Goal: Information Seeking & Learning: Learn about a topic

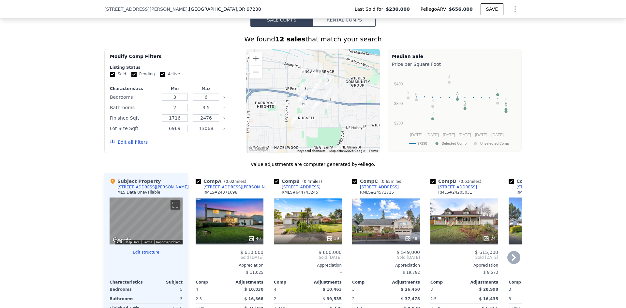
scroll to position [519, 0]
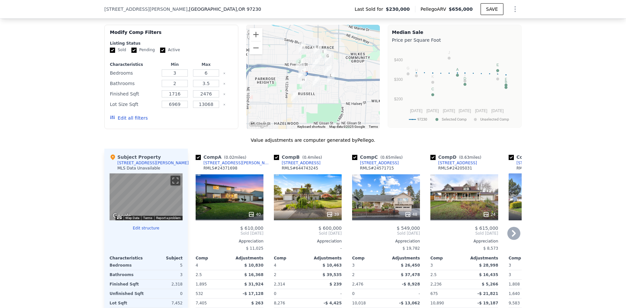
click at [230, 211] on div "40" at bounding box center [230, 196] width 68 height 47
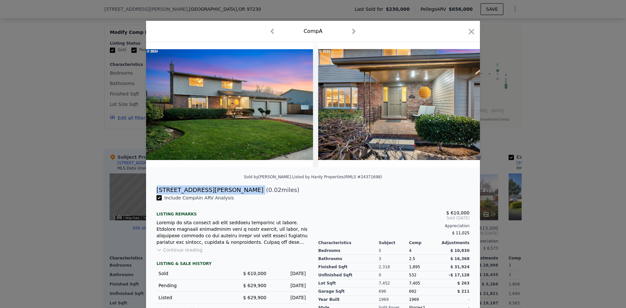
drag, startPoint x: 155, startPoint y: 194, endPoint x: 204, endPoint y: 196, distance: 49.9
click at [204, 195] on div "[STREET_ADDRESS][PERSON_NAME] ( 0.02 miles)" at bounding box center [312, 190] width 323 height 9
copy div "[STREET_ADDRESS][PERSON_NAME]"
click at [269, 103] on img at bounding box center [229, 104] width 167 height 125
click at [463, 105] on icon at bounding box center [462, 104] width 13 height 13
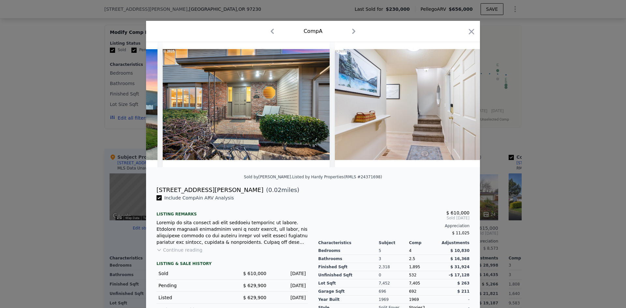
scroll to position [0, 156]
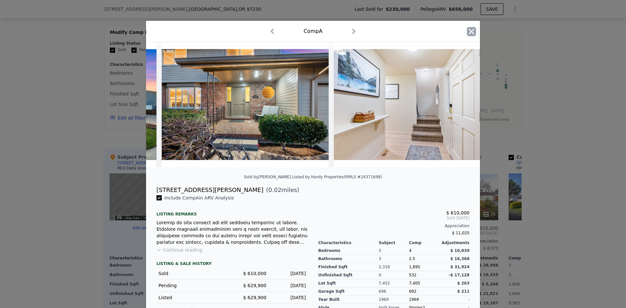
click at [467, 32] on icon "button" at bounding box center [471, 31] width 9 height 9
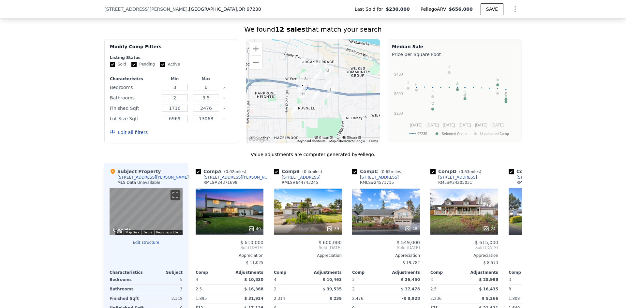
scroll to position [519, 0]
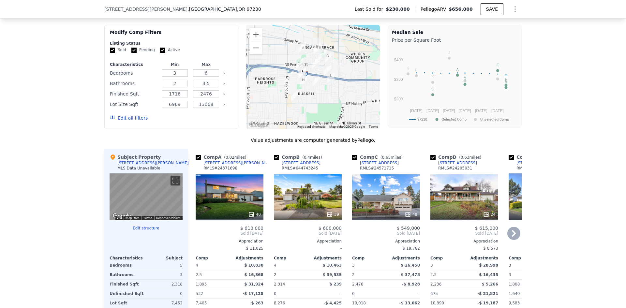
click at [512, 237] on icon at bounding box center [514, 233] width 4 height 7
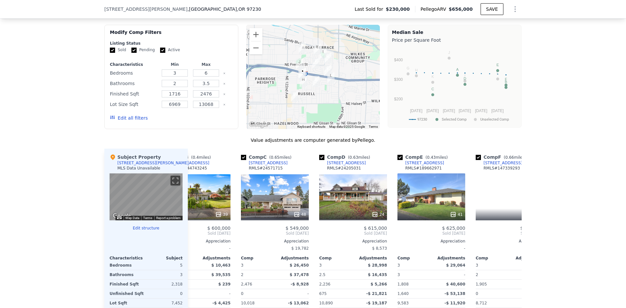
scroll to position [0, 156]
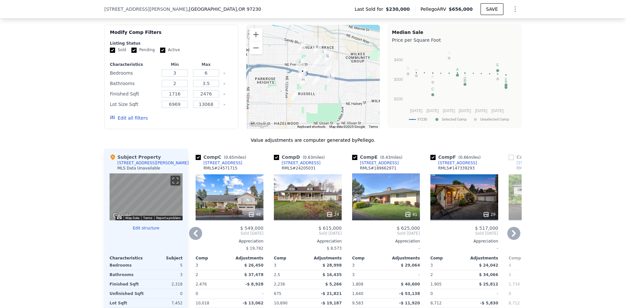
click at [512, 237] on icon at bounding box center [514, 233] width 4 height 7
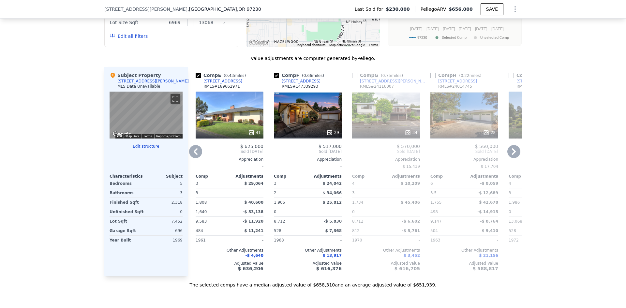
scroll to position [585, 0]
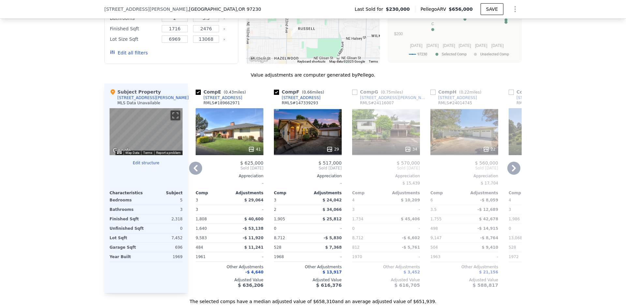
click at [194, 171] on icon at bounding box center [196, 168] width 4 height 7
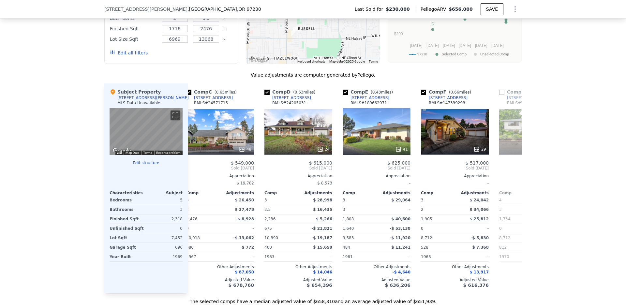
scroll to position [0, 156]
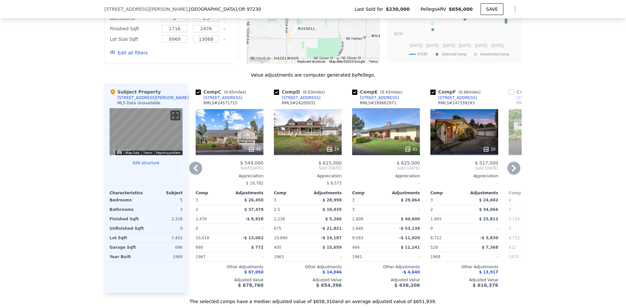
click at [196, 172] on icon at bounding box center [195, 168] width 13 height 13
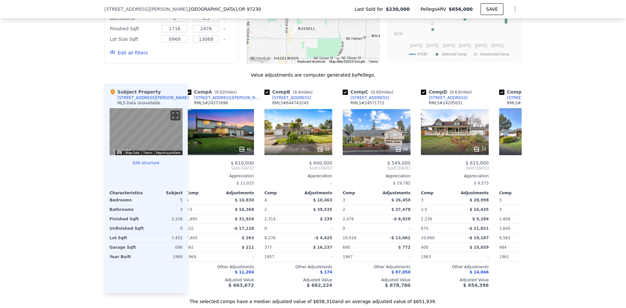
scroll to position [0, 0]
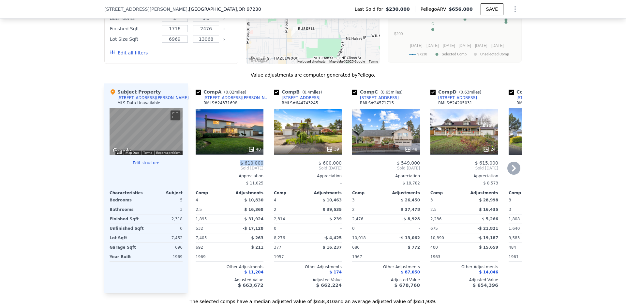
drag, startPoint x: 243, startPoint y: 167, endPoint x: 261, endPoint y: 167, distance: 18.3
click at [261, 166] on span "$ 610,000" at bounding box center [251, 162] width 23 height 5
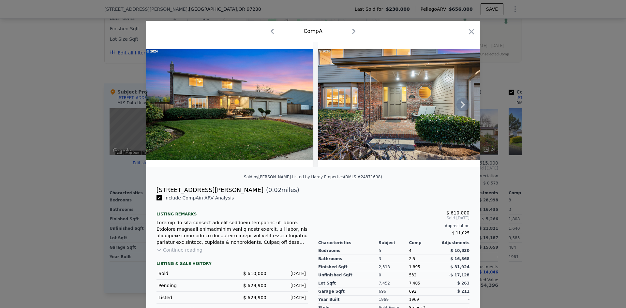
click at [461, 105] on icon at bounding box center [462, 104] width 13 height 13
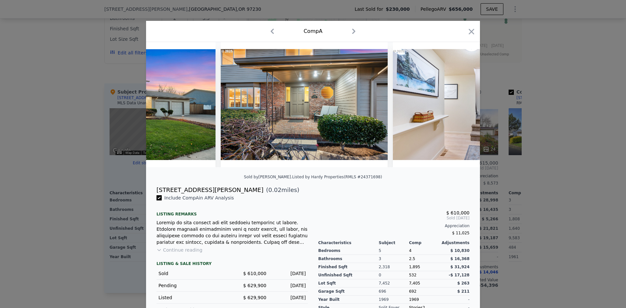
scroll to position [0, 156]
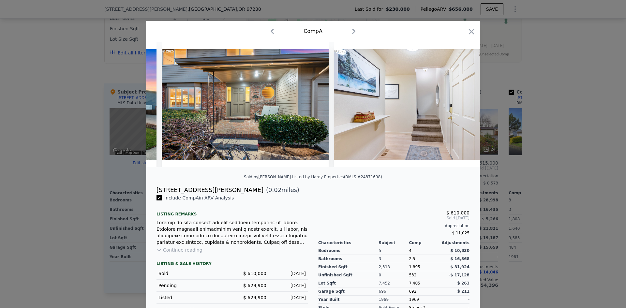
click at [461, 108] on img at bounding box center [417, 104] width 167 height 125
click at [459, 106] on icon at bounding box center [462, 104] width 13 height 13
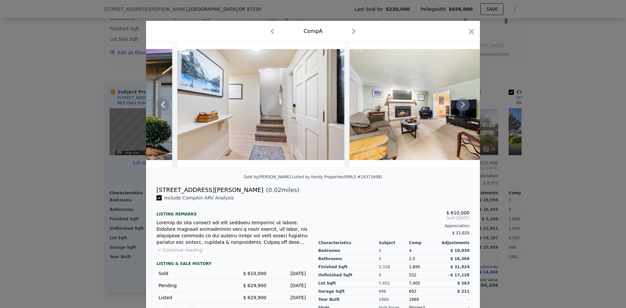
click at [459, 107] on icon at bounding box center [462, 104] width 13 height 13
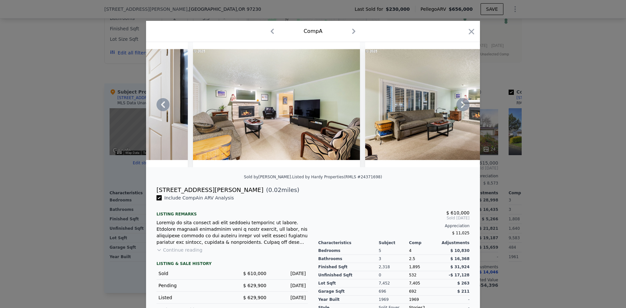
click at [461, 109] on icon at bounding box center [462, 104] width 13 height 13
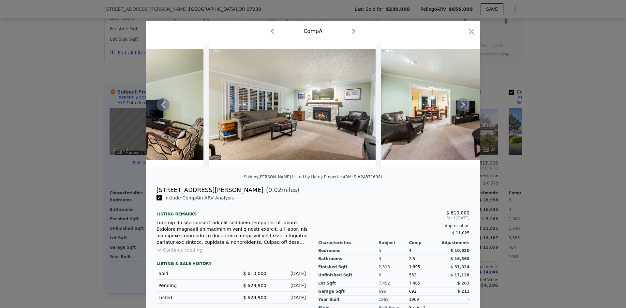
click at [461, 108] on icon at bounding box center [463, 104] width 4 height 7
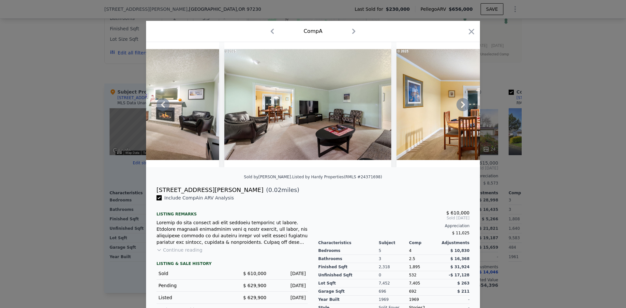
click at [460, 109] on div at bounding box center [313, 104] width 334 height 125
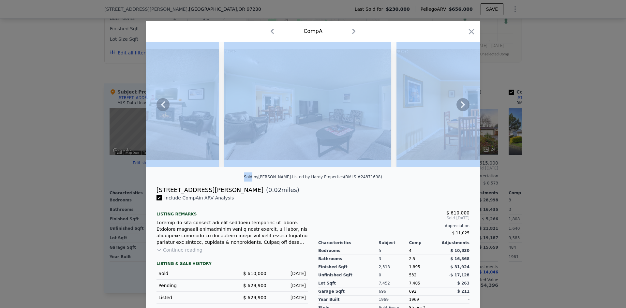
click at [461, 108] on icon at bounding box center [463, 104] width 4 height 7
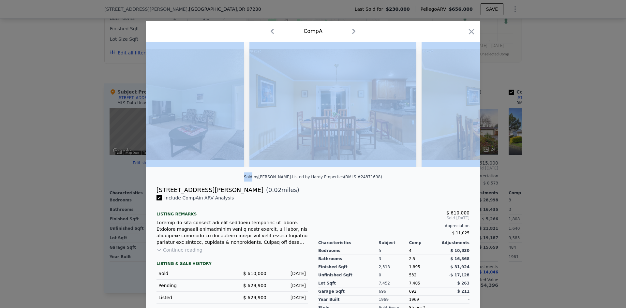
scroll to position [0, 939]
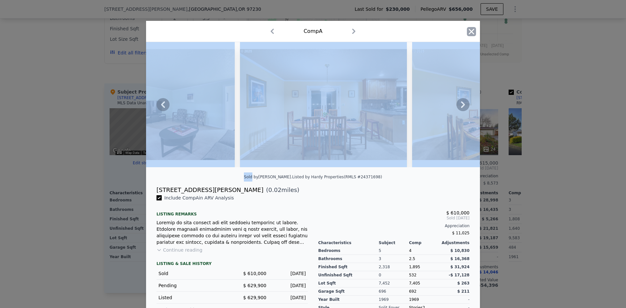
click at [472, 33] on icon "button" at bounding box center [471, 31] width 9 height 9
